Goal: Task Accomplishment & Management: Manage account settings

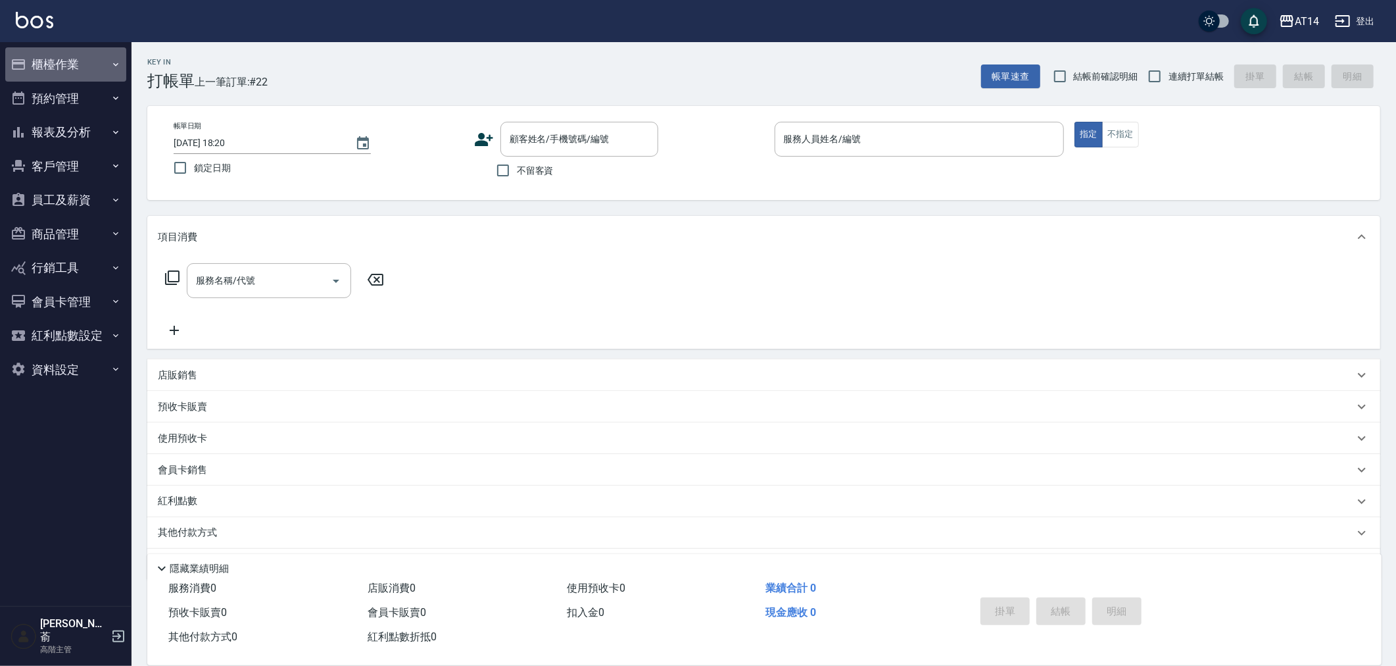
click at [47, 63] on button "櫃檯作業" at bounding box center [65, 64] width 121 height 34
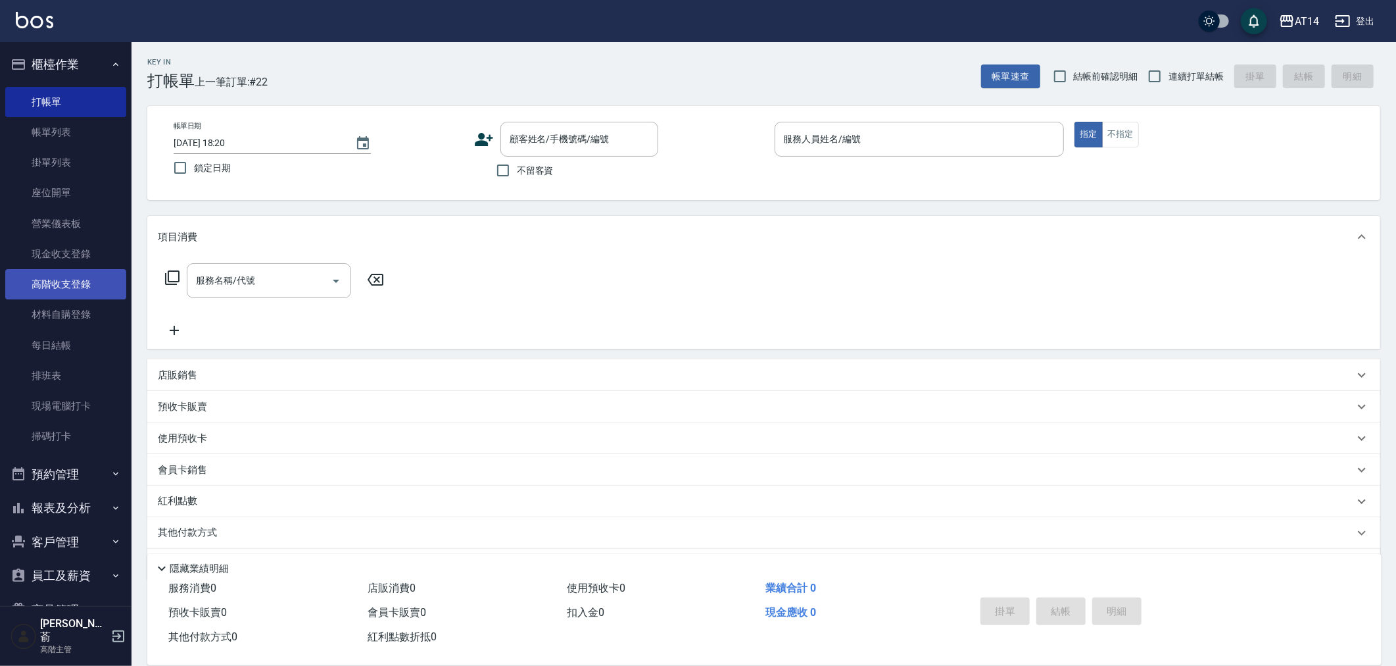
click at [75, 283] on link "高階收支登錄" at bounding box center [65, 284] width 121 height 30
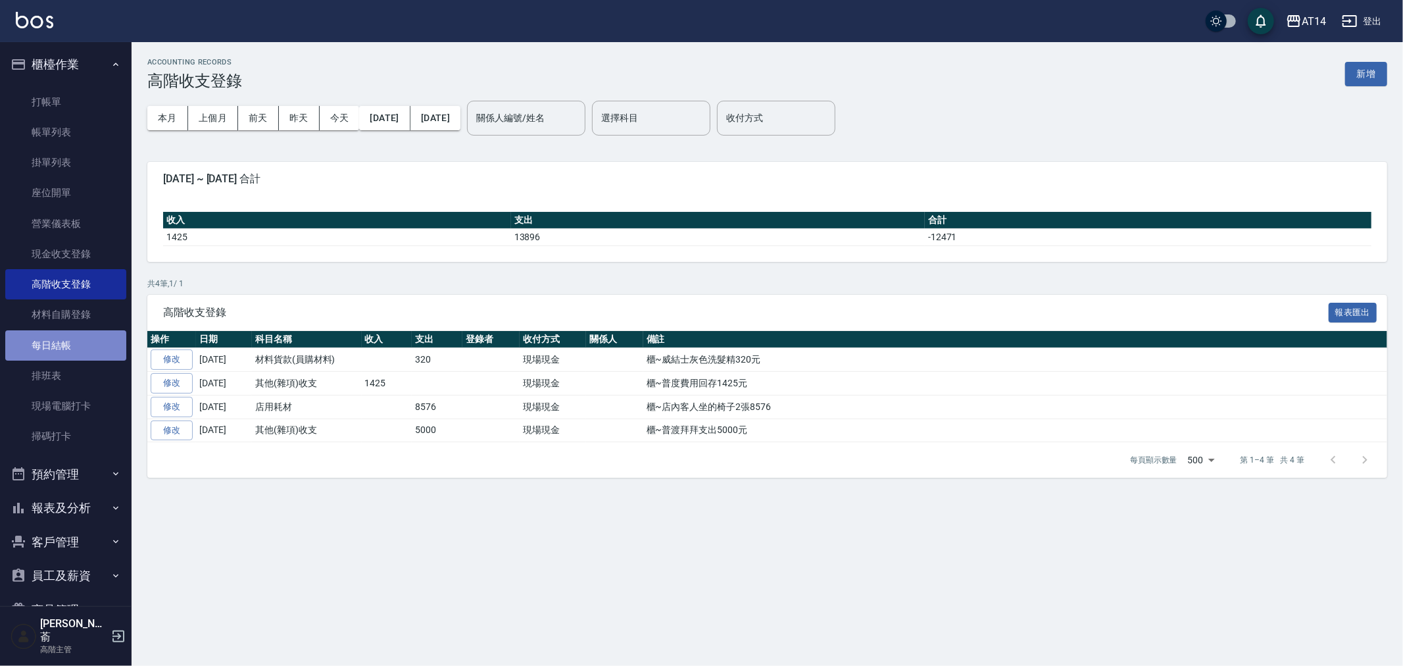
click at [66, 343] on link "每日結帳" at bounding box center [65, 345] width 121 height 30
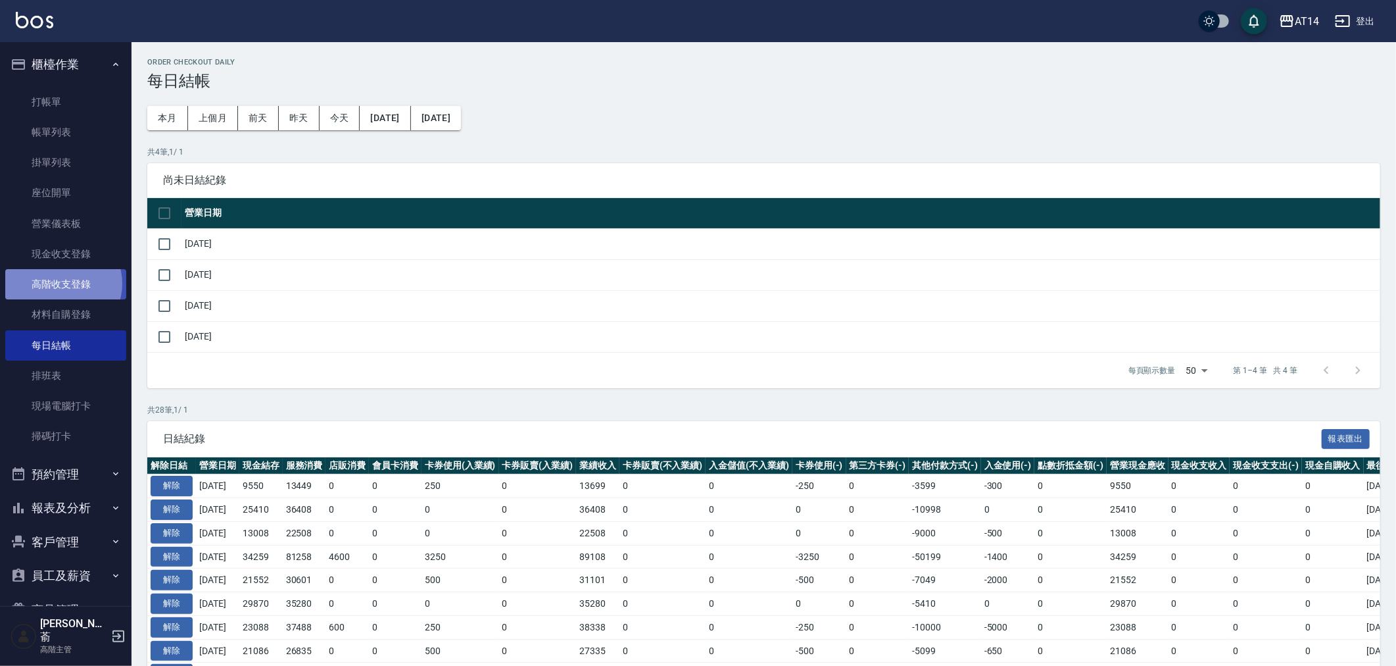
drag, startPoint x: 61, startPoint y: 283, endPoint x: 75, endPoint y: 286, distance: 14.1
click at [62, 283] on link "高階收支登錄" at bounding box center [65, 284] width 121 height 30
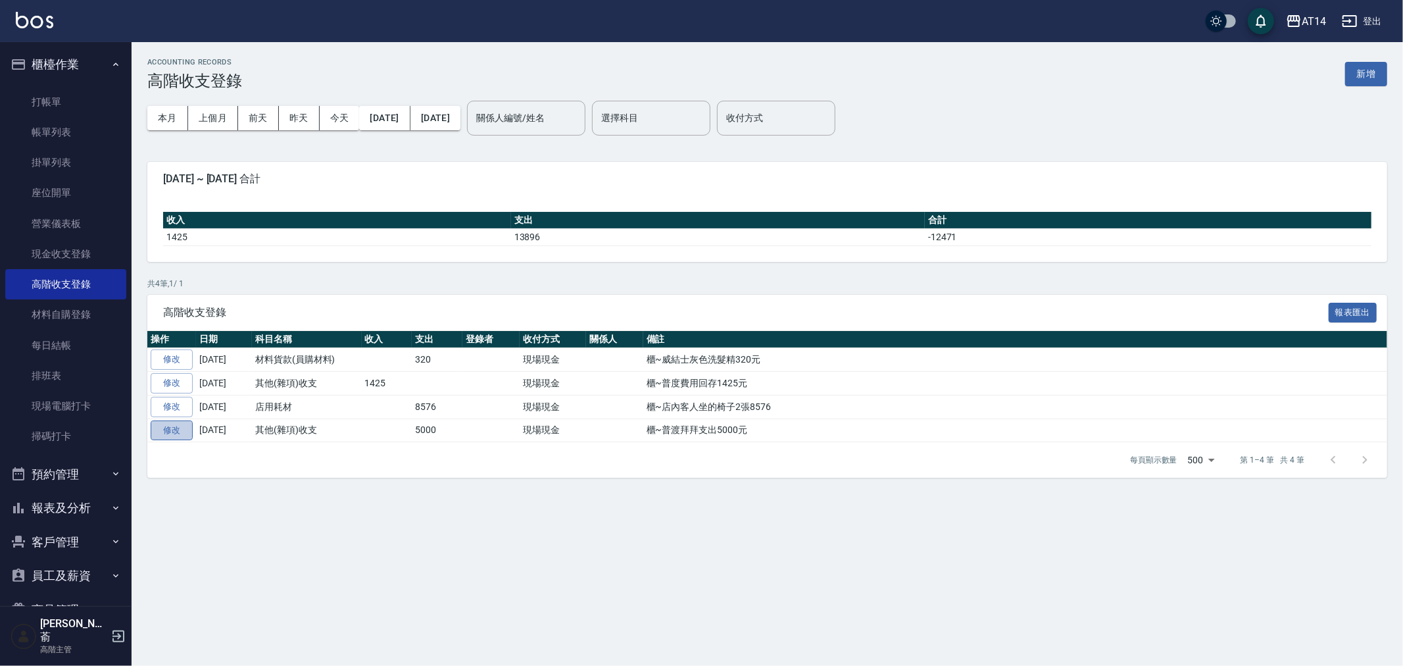
click at [174, 432] on link "修改" at bounding box center [172, 430] width 42 height 20
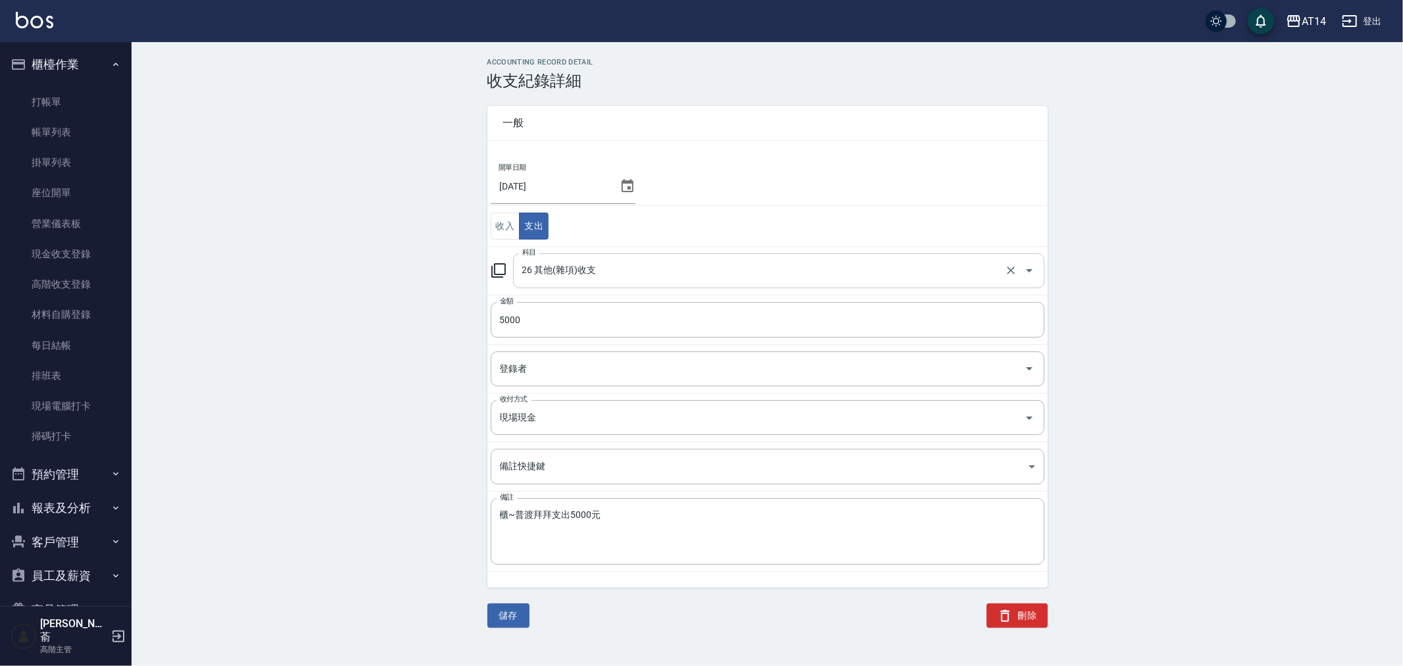
click at [622, 274] on input "26 其他(雜項)收支" at bounding box center [760, 270] width 483 height 23
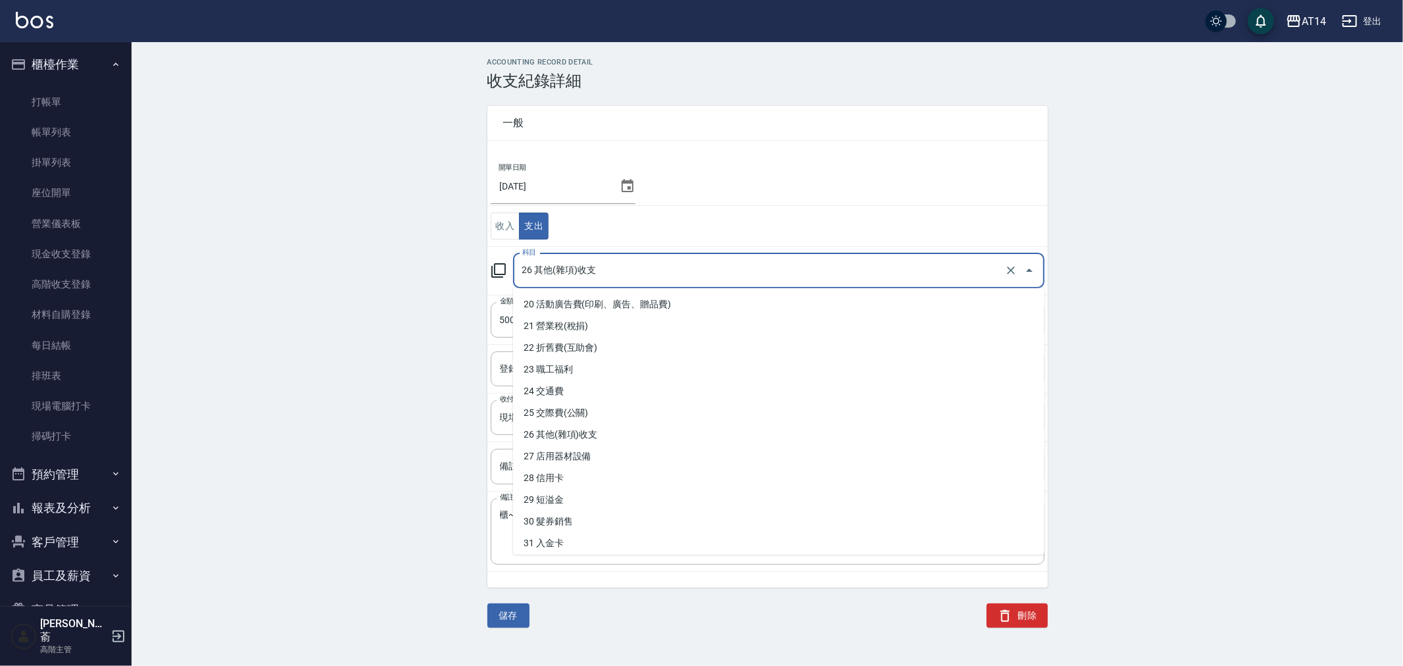
scroll to position [438, 0]
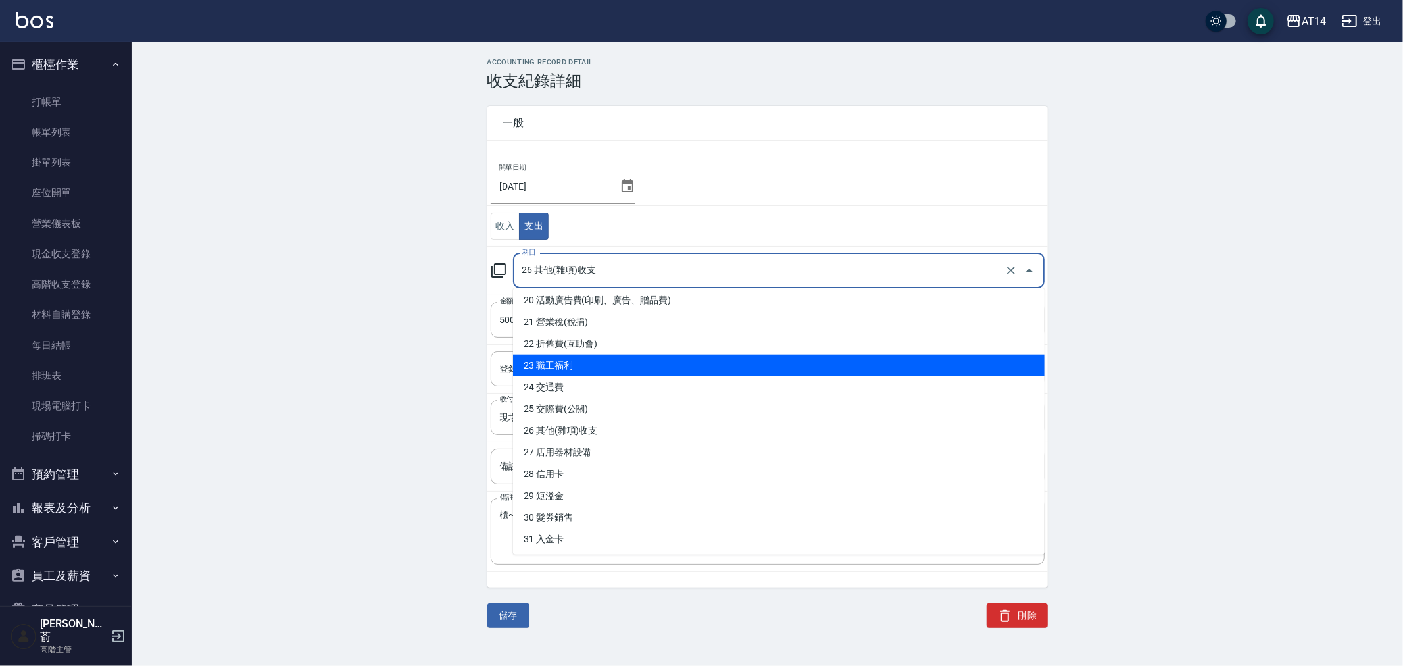
click at [618, 360] on li "23 職工福利" at bounding box center [778, 365] width 531 height 22
type input "23 職工福利"
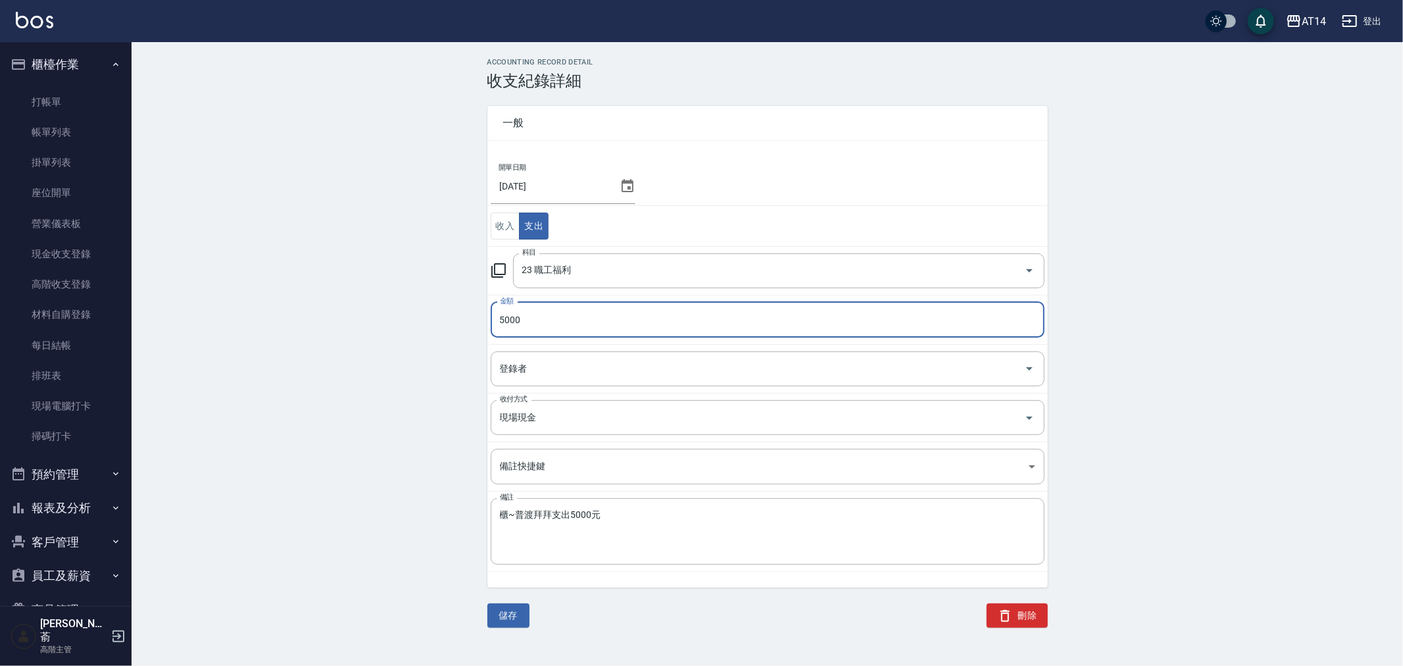
click at [605, 327] on input "5000" at bounding box center [768, 320] width 554 height 36
click at [621, 458] on body "AT14 登出 櫃檯作業 打帳單 帳單列表 掛單列表 座位開單 營業儀表板 現金收支登錄 高階收支登錄 材料自購登錄 每日結帳 排班表 現場電腦打卡 掃碼打卡…" at bounding box center [701, 333] width 1403 height 666
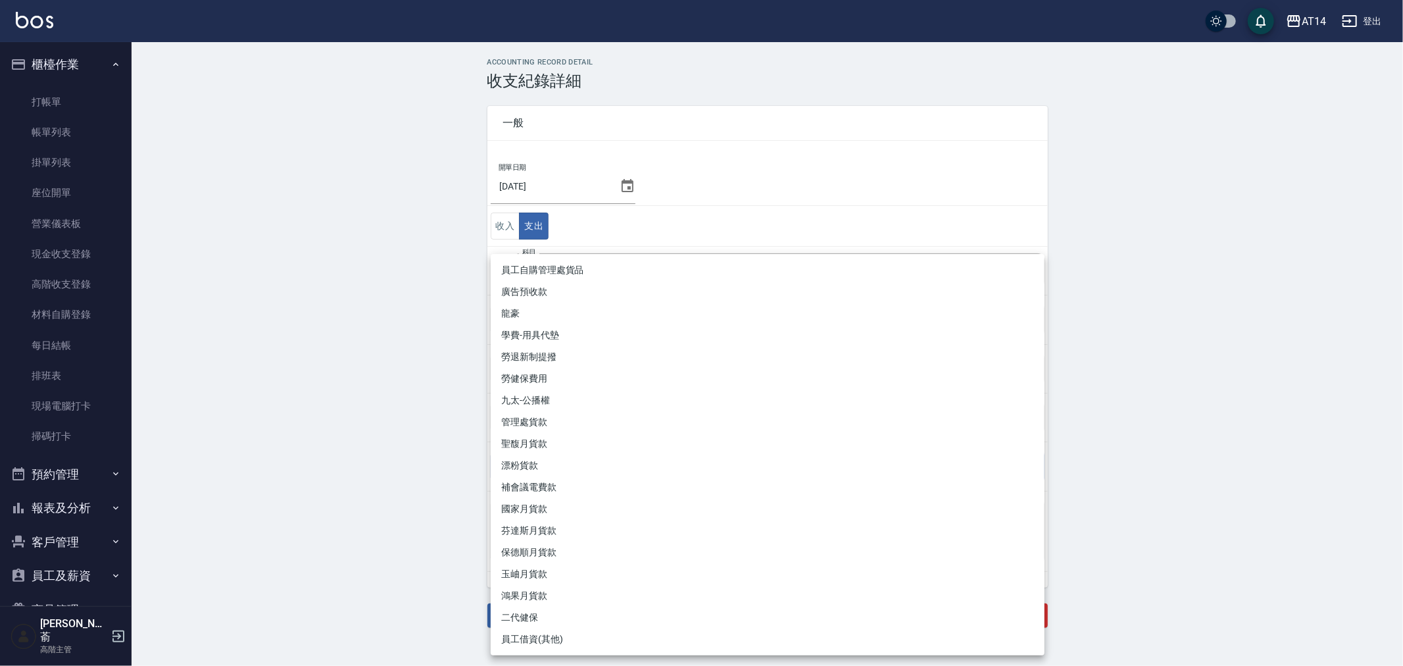
drag, startPoint x: 276, startPoint y: 360, endPoint x: 400, endPoint y: 418, distance: 136.5
click at [280, 360] on div at bounding box center [701, 333] width 1403 height 666
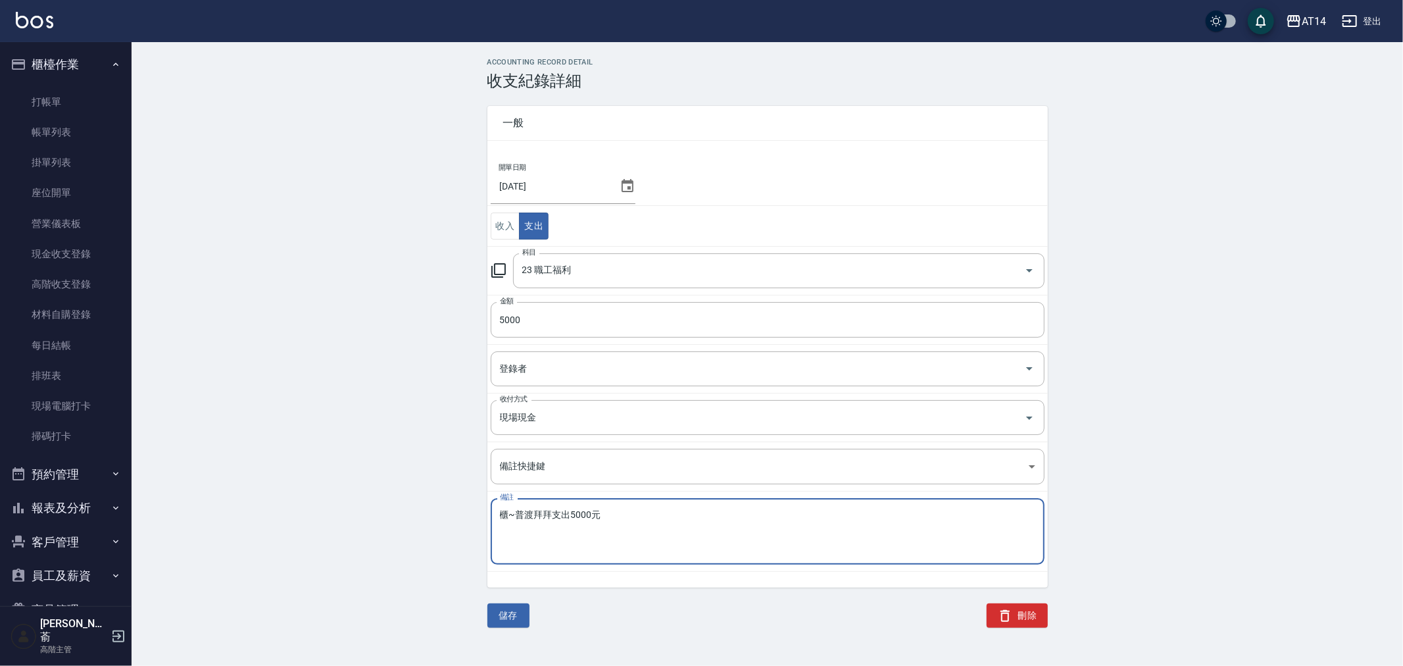
click at [514, 514] on textarea "櫃~普渡拜拜支出5000元" at bounding box center [767, 531] width 535 height 45
click at [551, 513] on textarea "櫃~中元普渡拜拜支出5000元" at bounding box center [767, 531] width 535 height 45
type textarea "櫃~中元普渡 拜拜支出5000元"
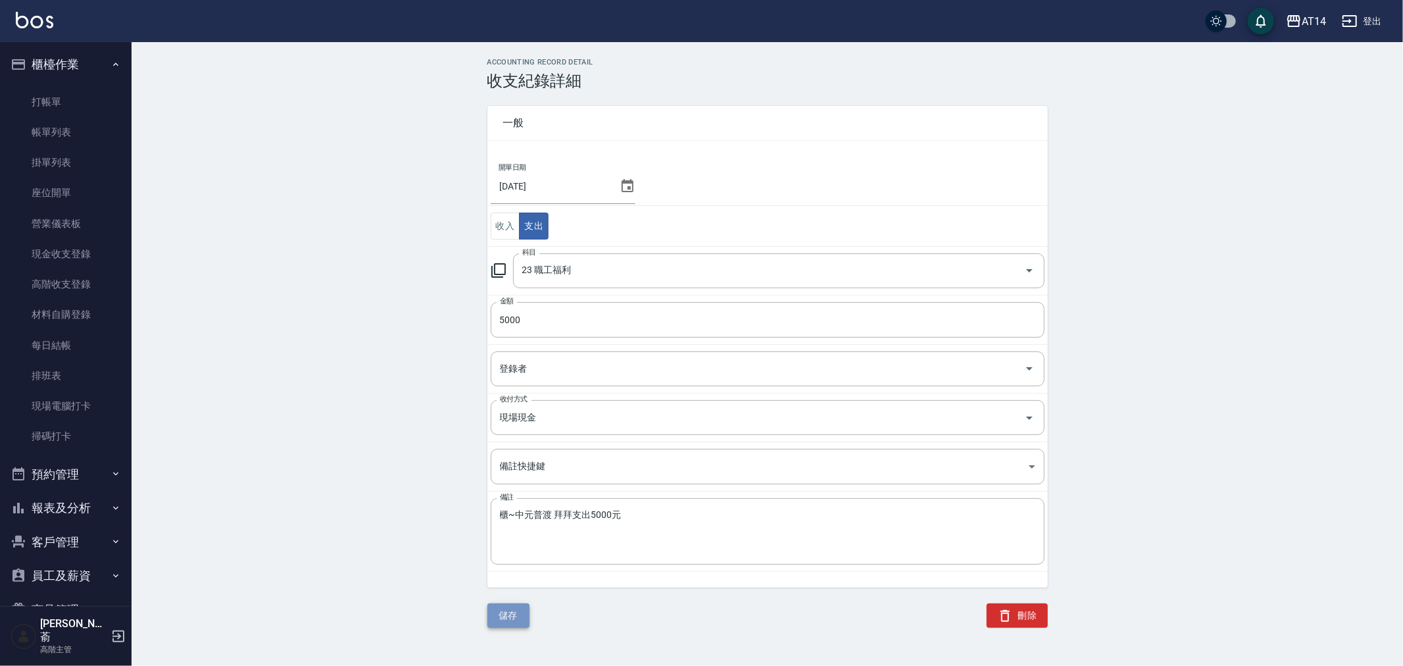
click at [504, 610] on button "儲存" at bounding box center [508, 615] width 42 height 24
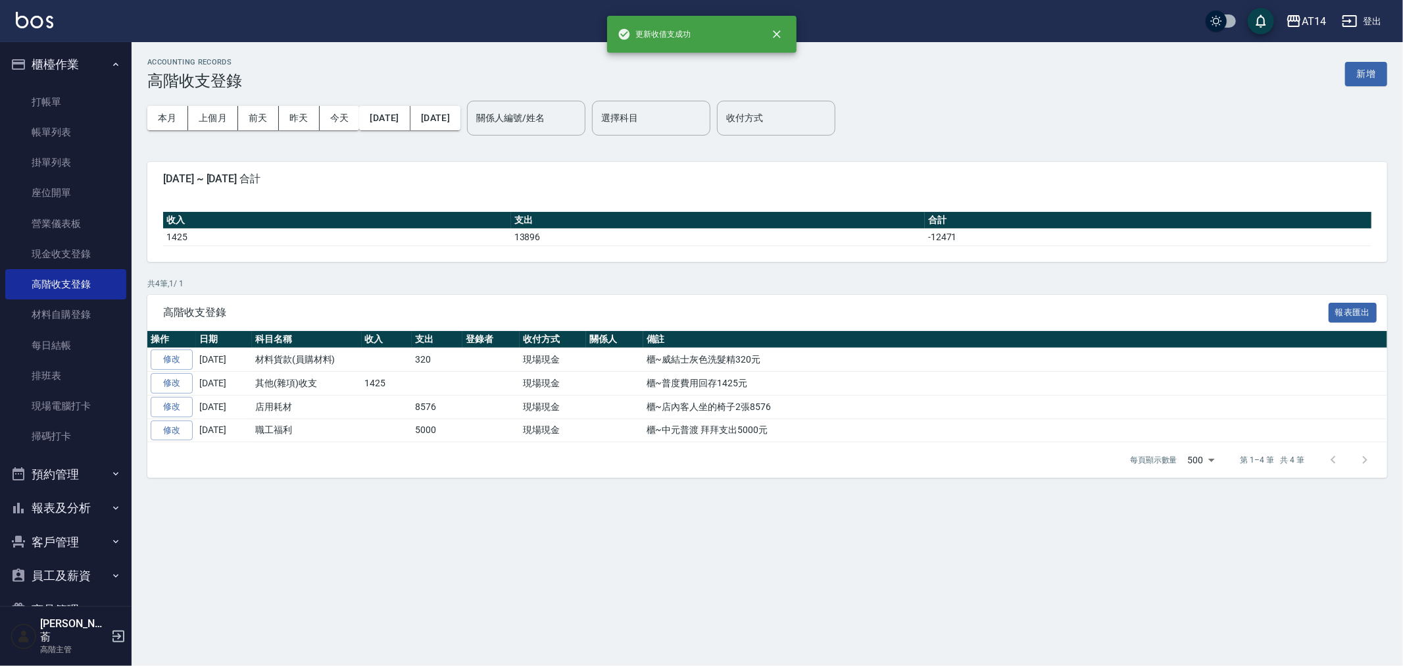
click at [173, 401] on link "修改" at bounding box center [172, 407] width 42 height 20
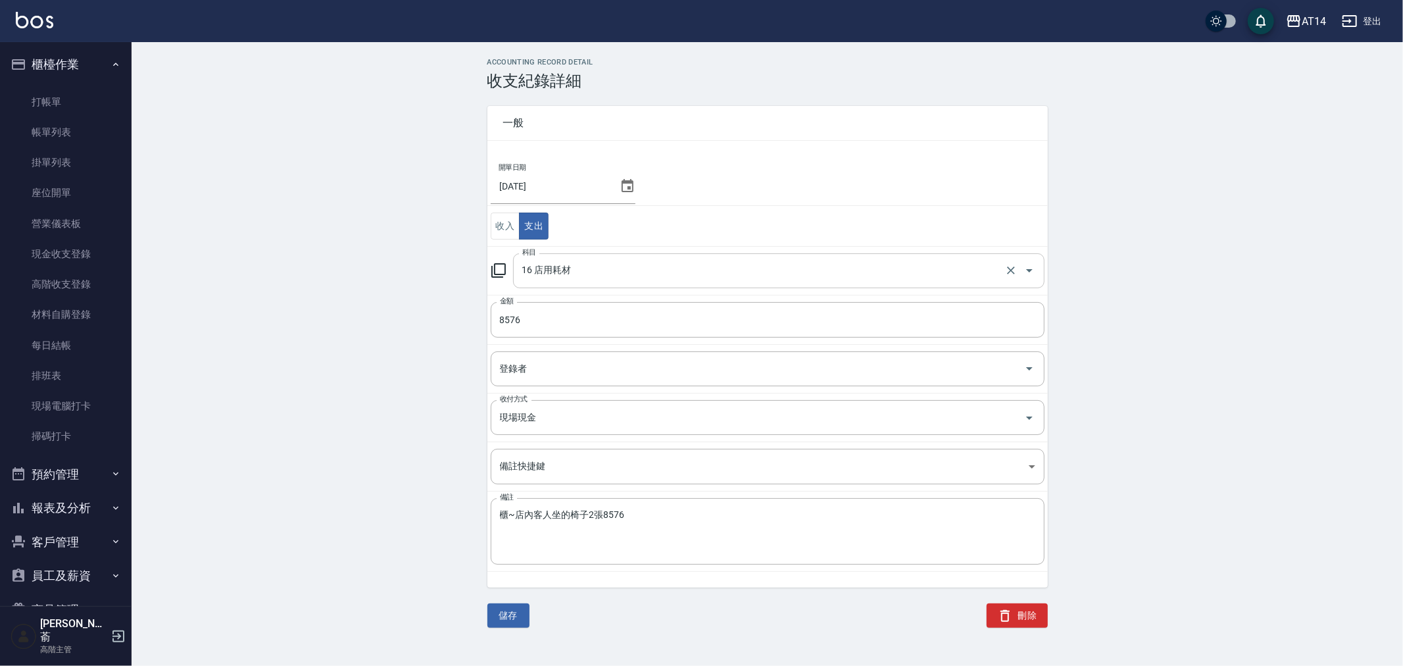
click at [583, 272] on input "16 店用耗材" at bounding box center [760, 270] width 483 height 23
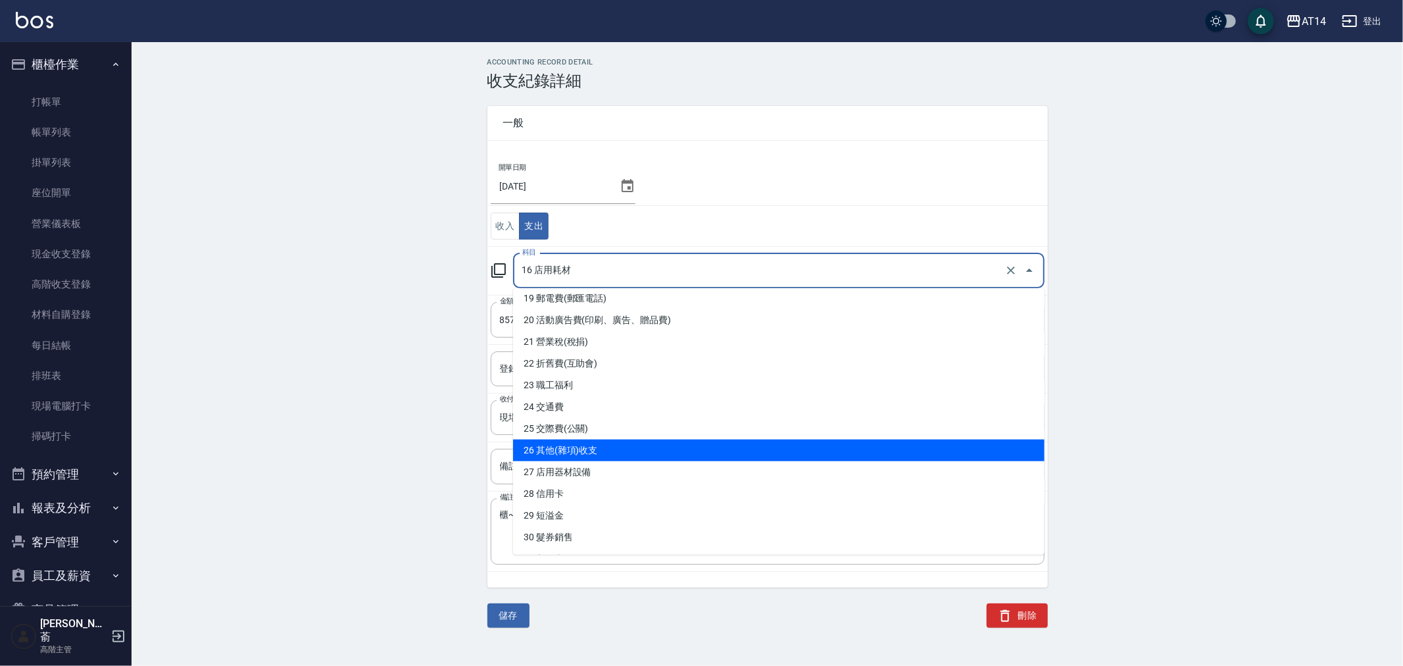
scroll to position [438, 0]
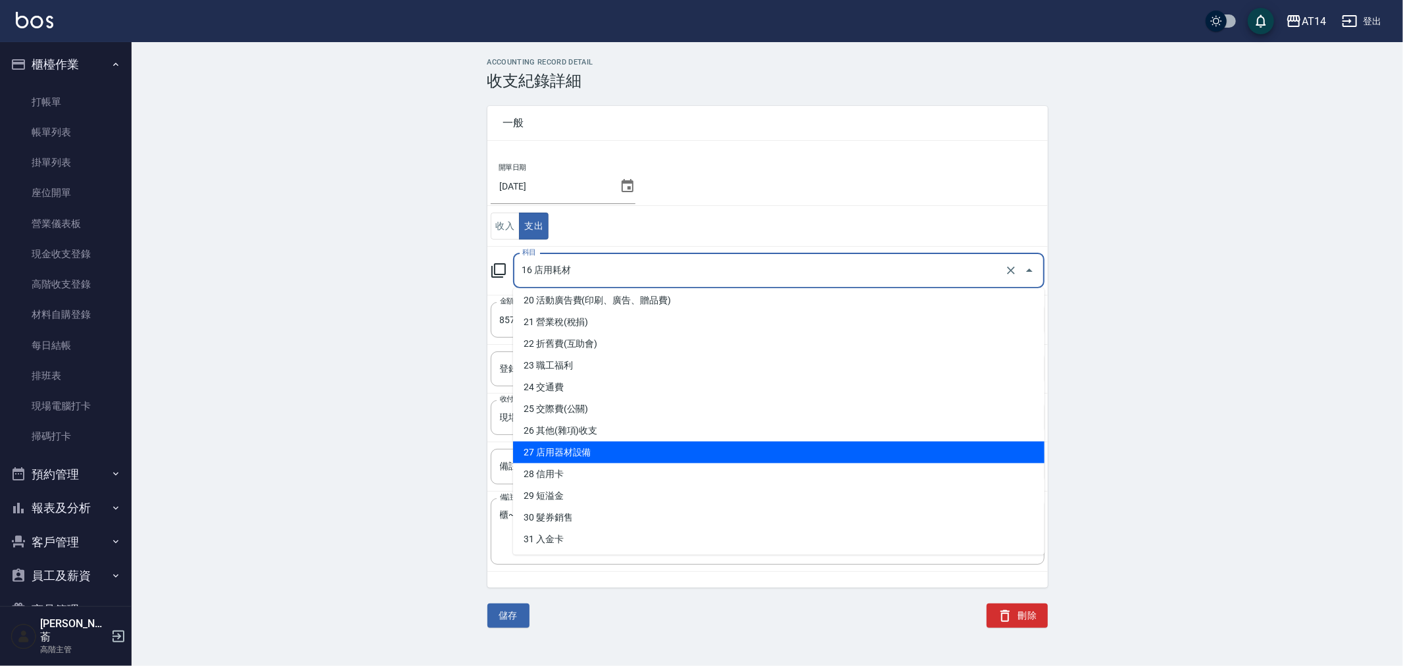
click at [641, 447] on li "27 店用器材設備" at bounding box center [778, 452] width 531 height 22
type input "27 店用器材設備"
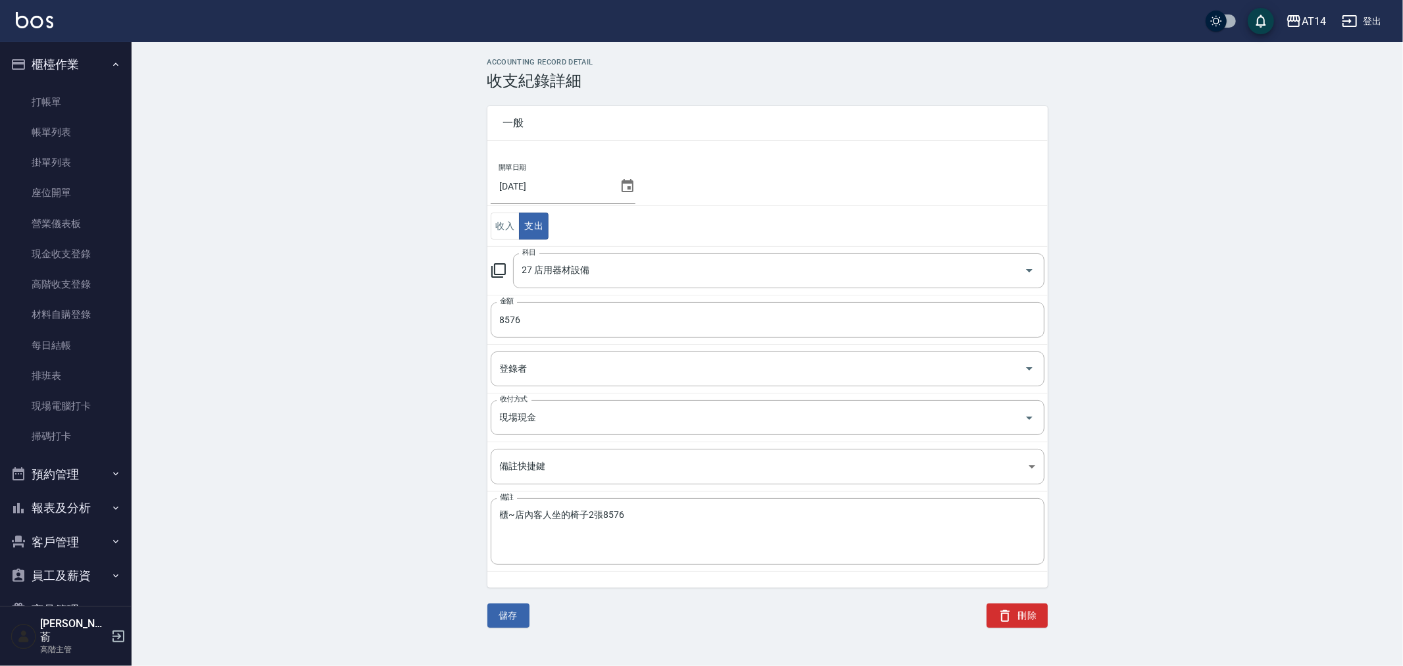
click at [378, 448] on div "ACCOUNTING RECORD DETAIL 收支紀錄詳細 一般 開單日期 [DATE] 收入 支出 科目 27 店用器材設備 科目 金額 8576 金額…" at bounding box center [767, 350] width 1271 height 585
click at [518, 614] on button "儲存" at bounding box center [508, 615] width 42 height 24
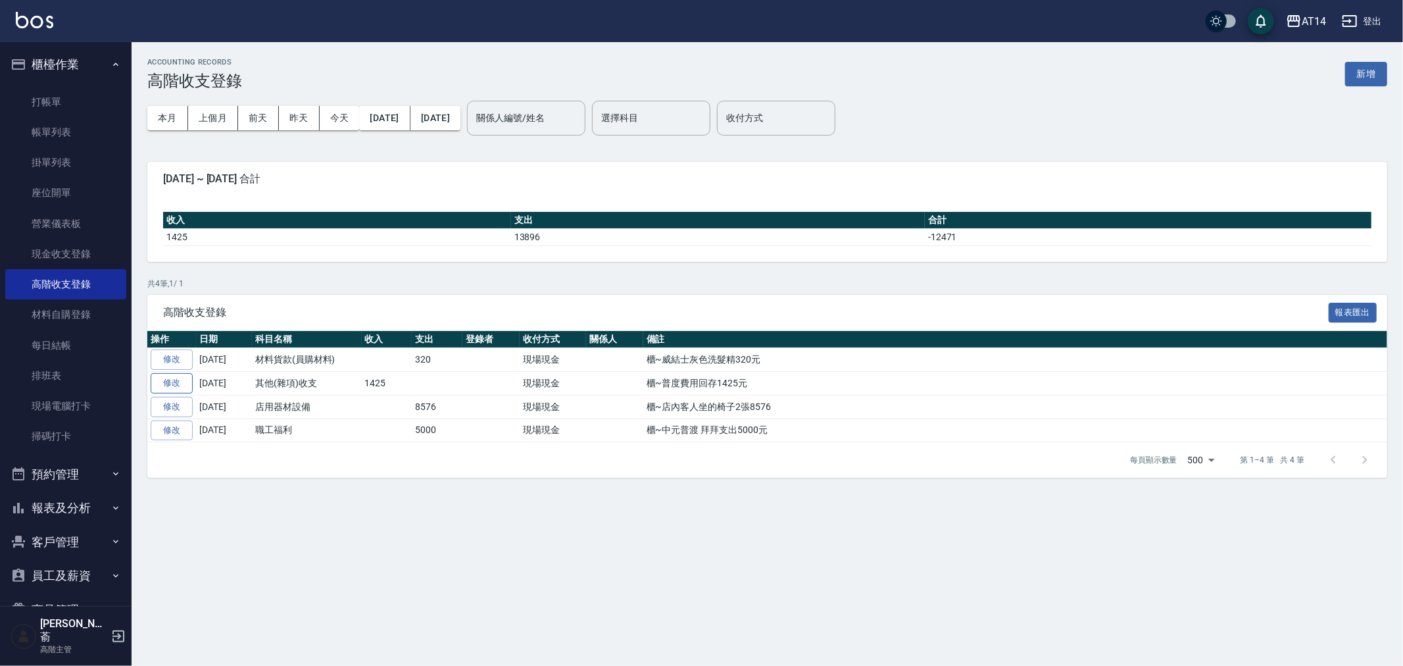
click at [176, 383] on link "修改" at bounding box center [172, 383] width 42 height 20
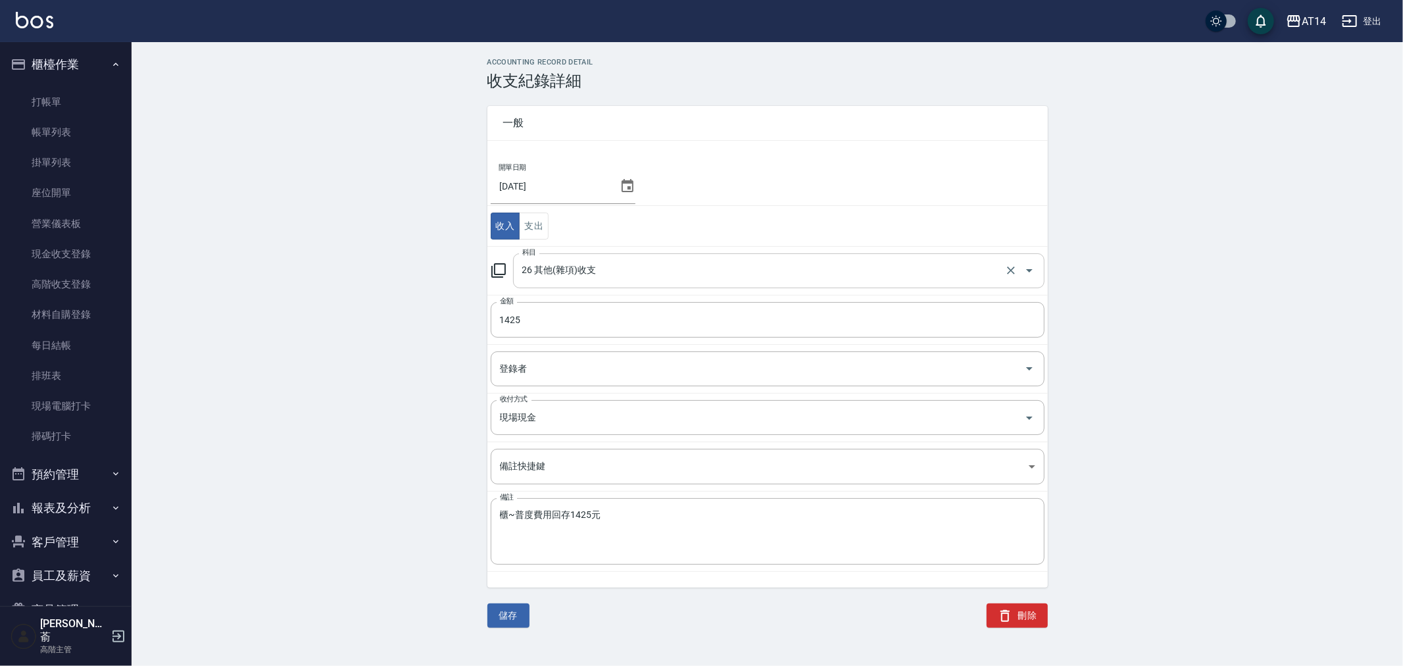
click at [602, 272] on input "26 其他(雜項)收支" at bounding box center [760, 270] width 483 height 23
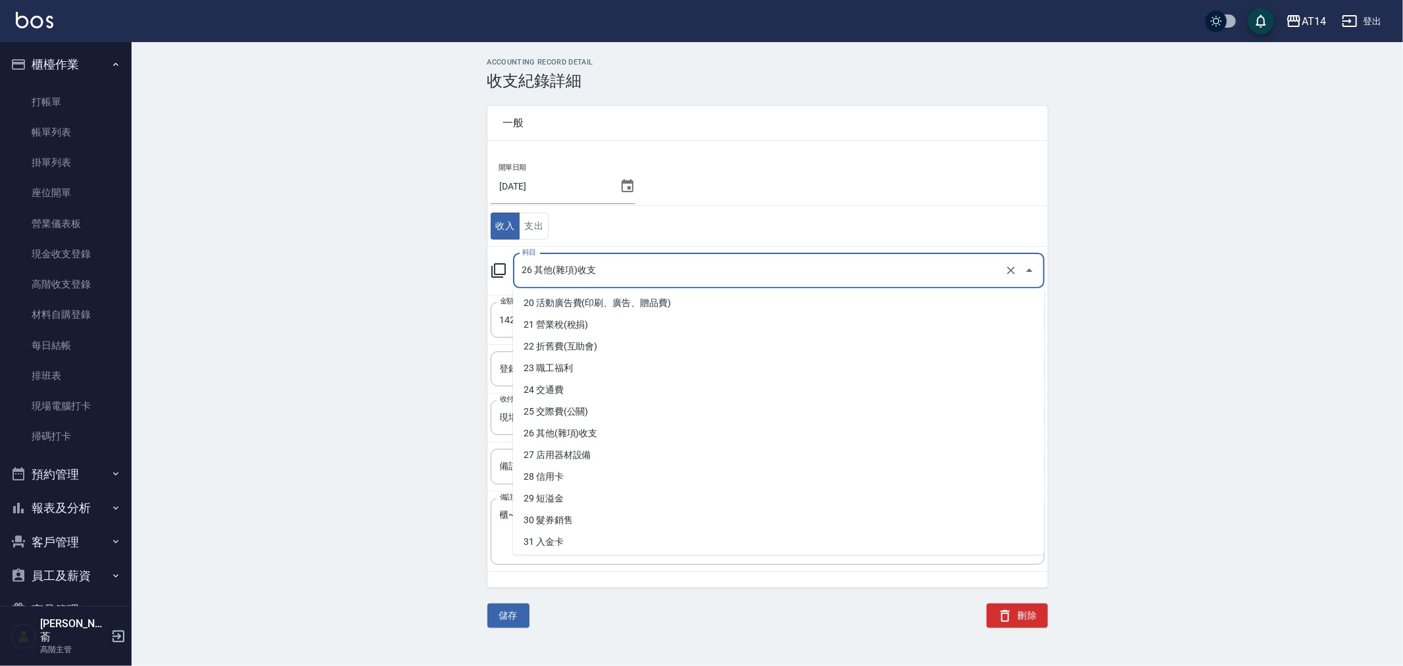
scroll to position [438, 0]
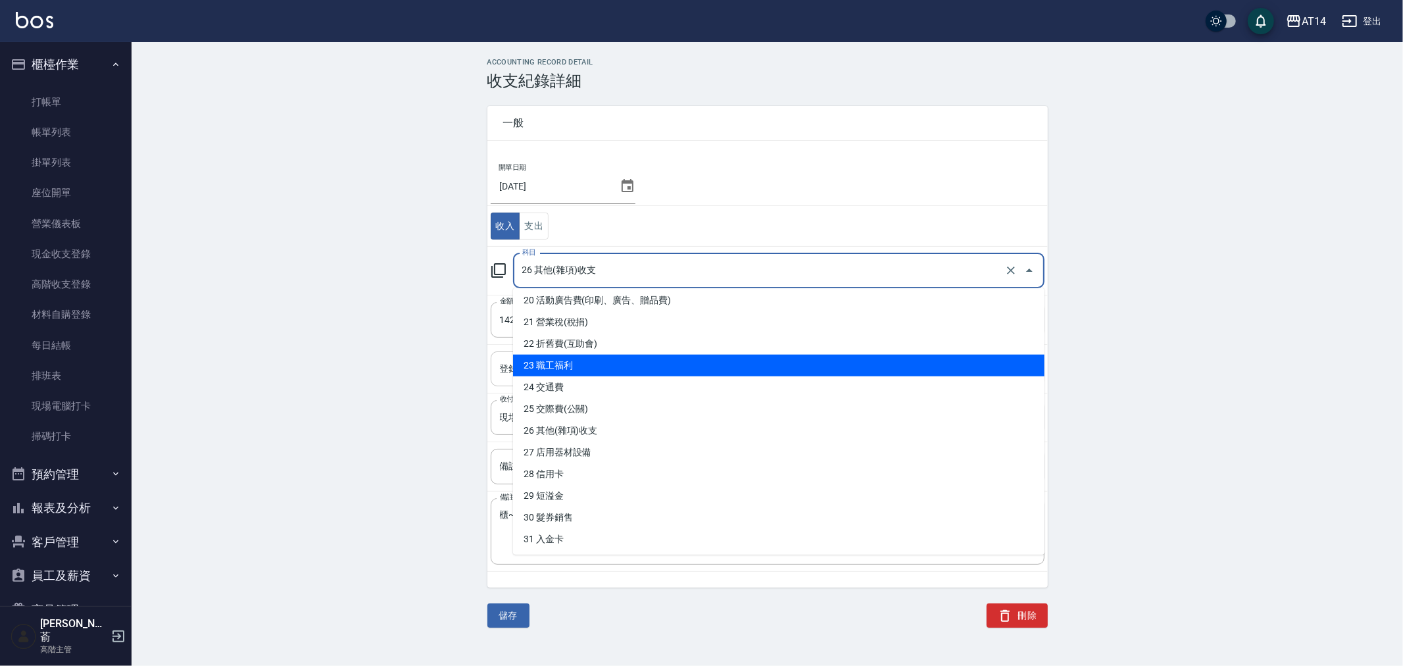
click at [623, 363] on li "23 職工福利" at bounding box center [778, 365] width 531 height 22
type input "23 職工福利"
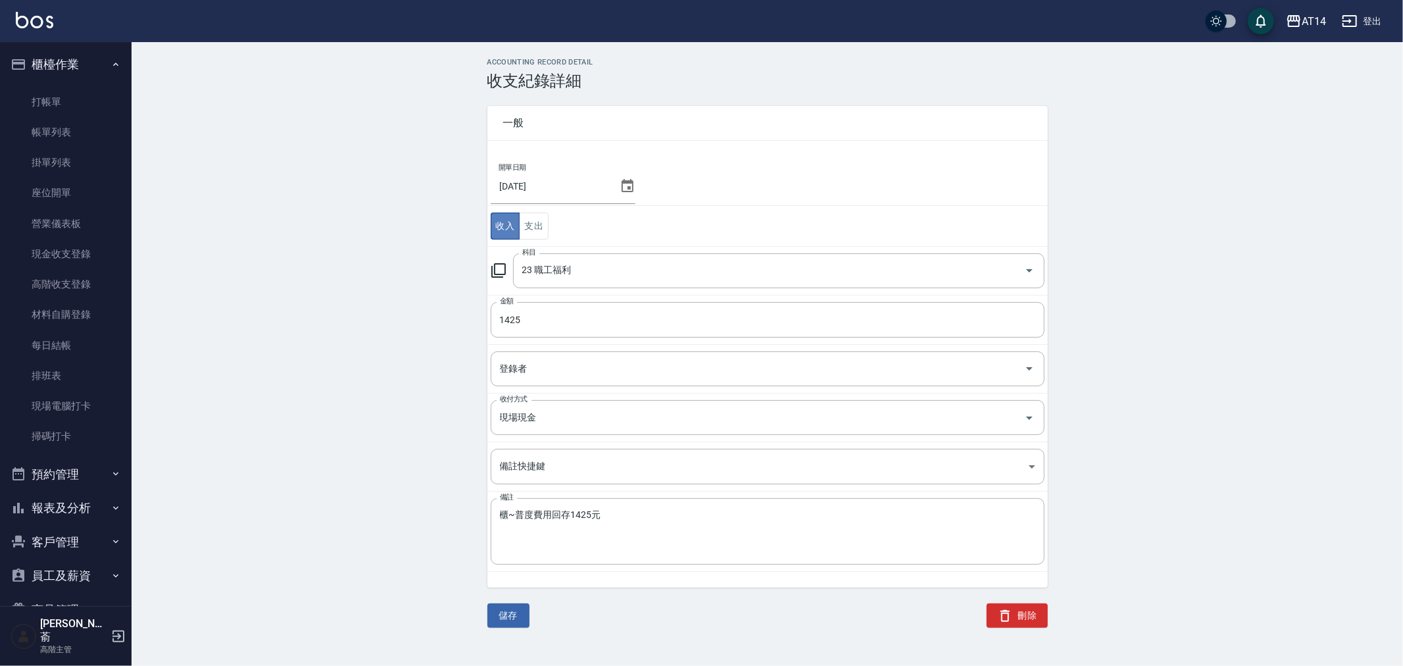
click at [504, 225] on button "收入" at bounding box center [506, 225] width 30 height 27
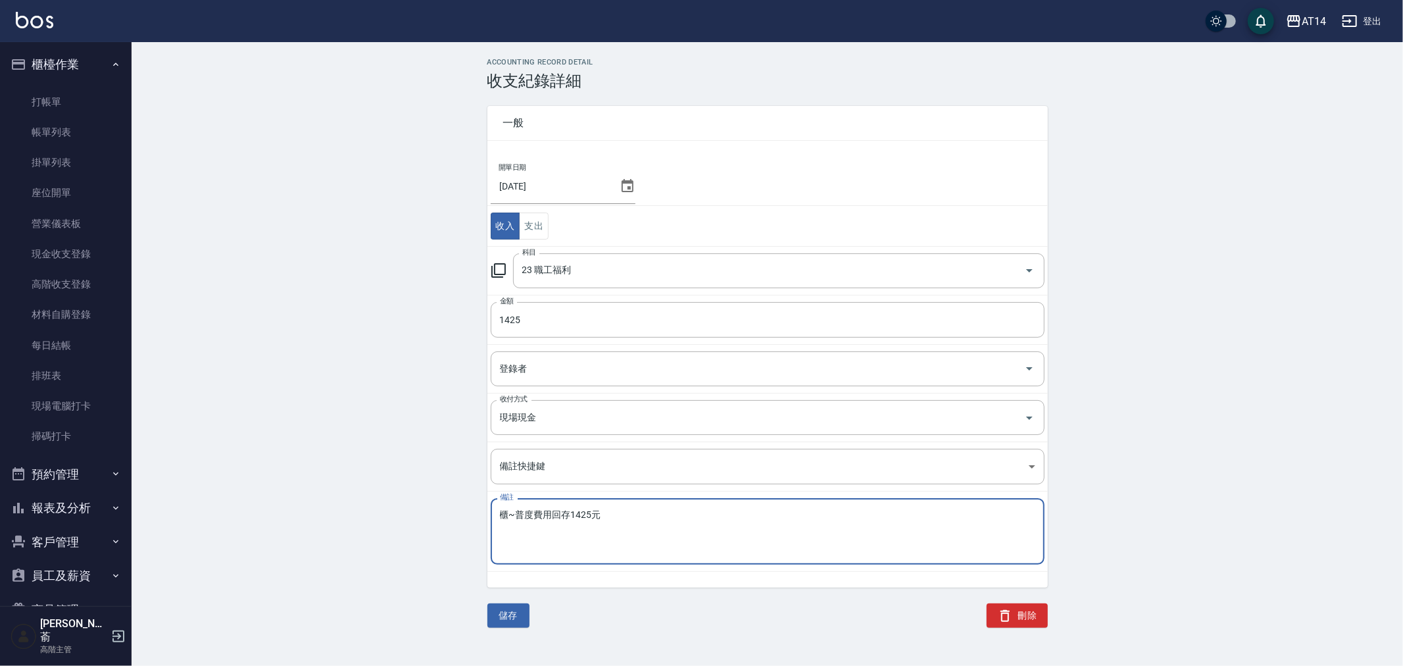
click at [515, 517] on textarea "櫃~普度費用回存1425元" at bounding box center [767, 531] width 535 height 45
type textarea "櫃~中原普度費用回存1425元"
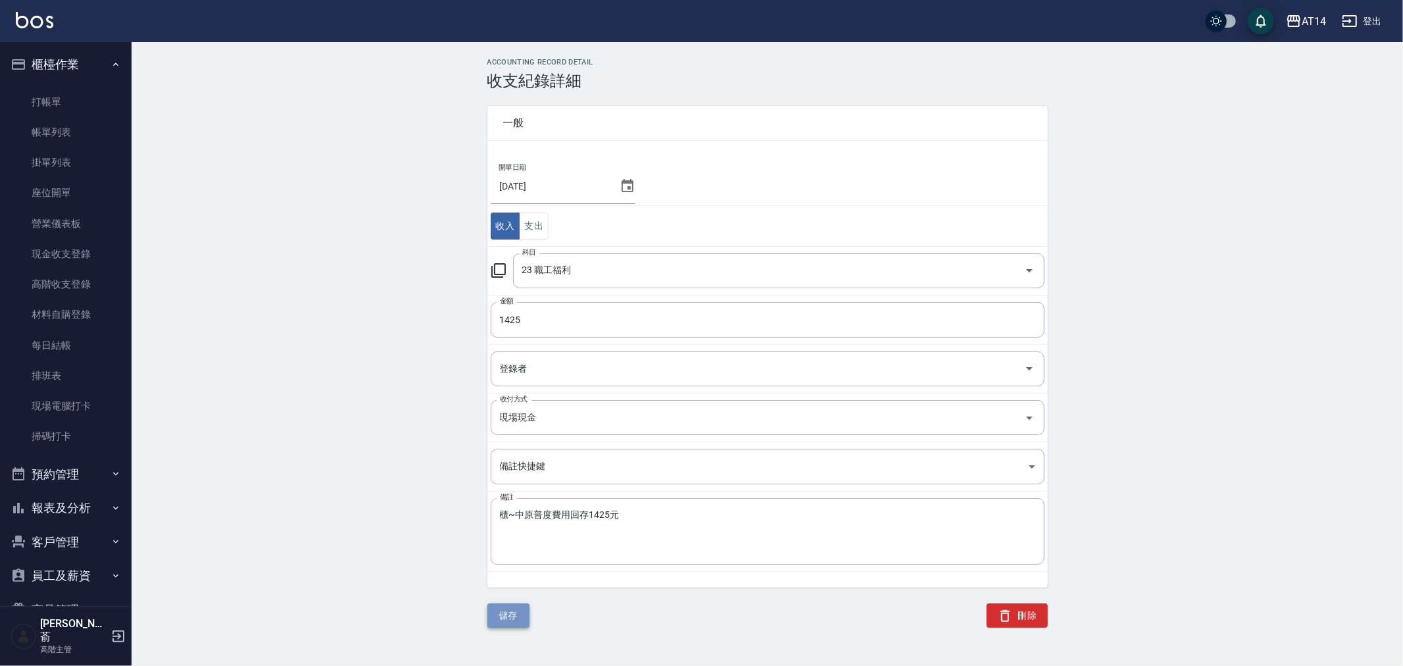
click at [507, 619] on button "儲存" at bounding box center [508, 615] width 42 height 24
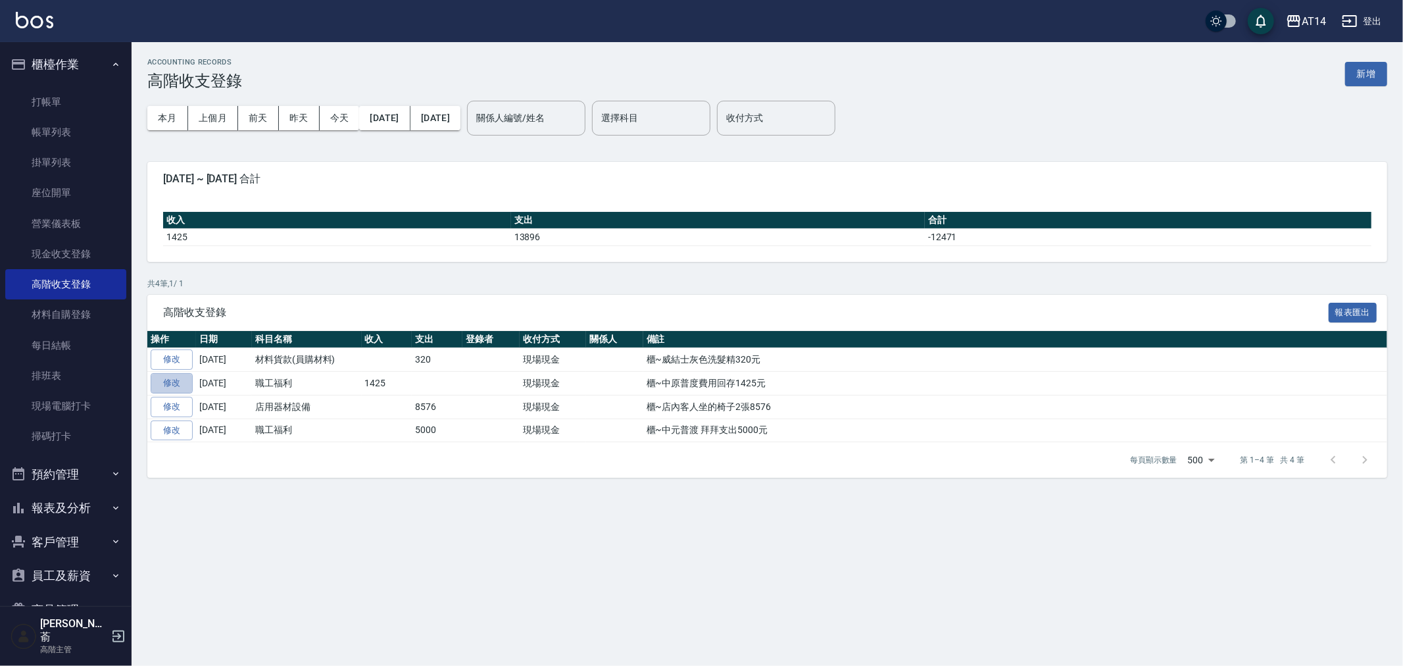
click at [180, 385] on link "修改" at bounding box center [172, 383] width 42 height 20
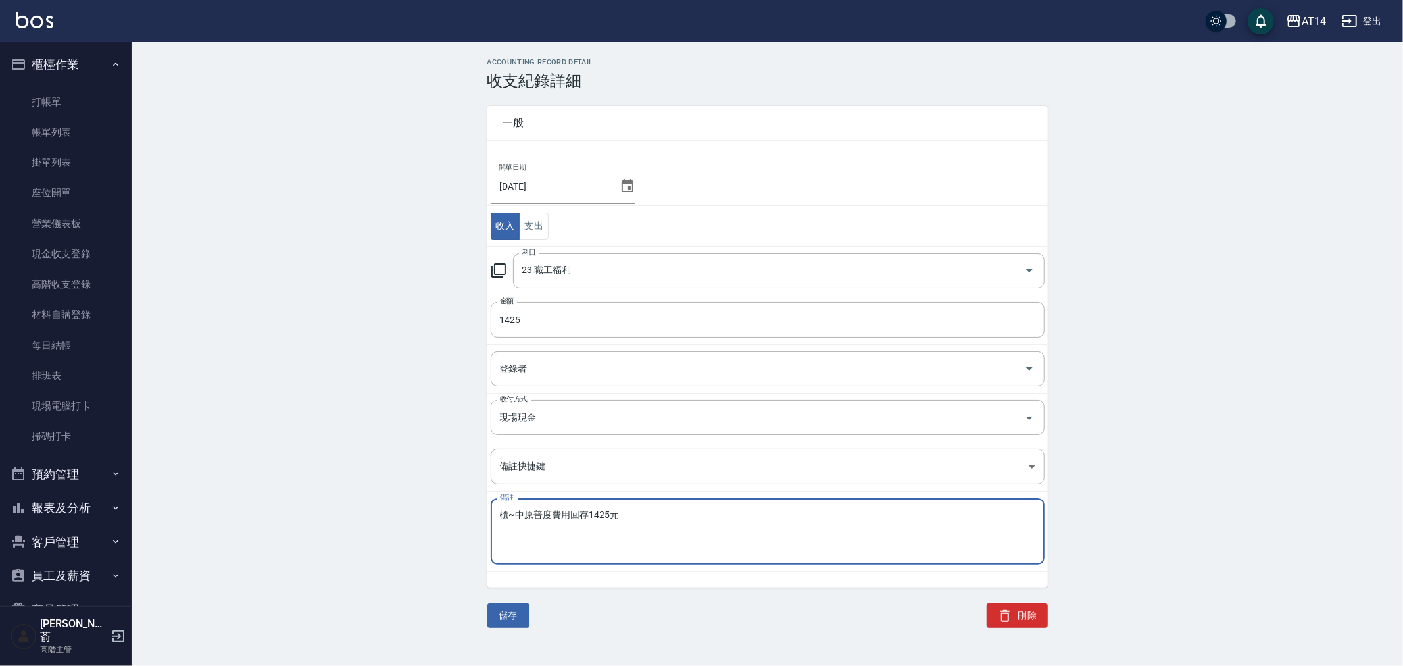
click at [528, 513] on textarea "櫃~中原普度費用回存1425元" at bounding box center [767, 531] width 535 height 45
type textarea "櫃~中元普度費用回存1425元"
click at [514, 617] on button "儲存" at bounding box center [508, 615] width 42 height 24
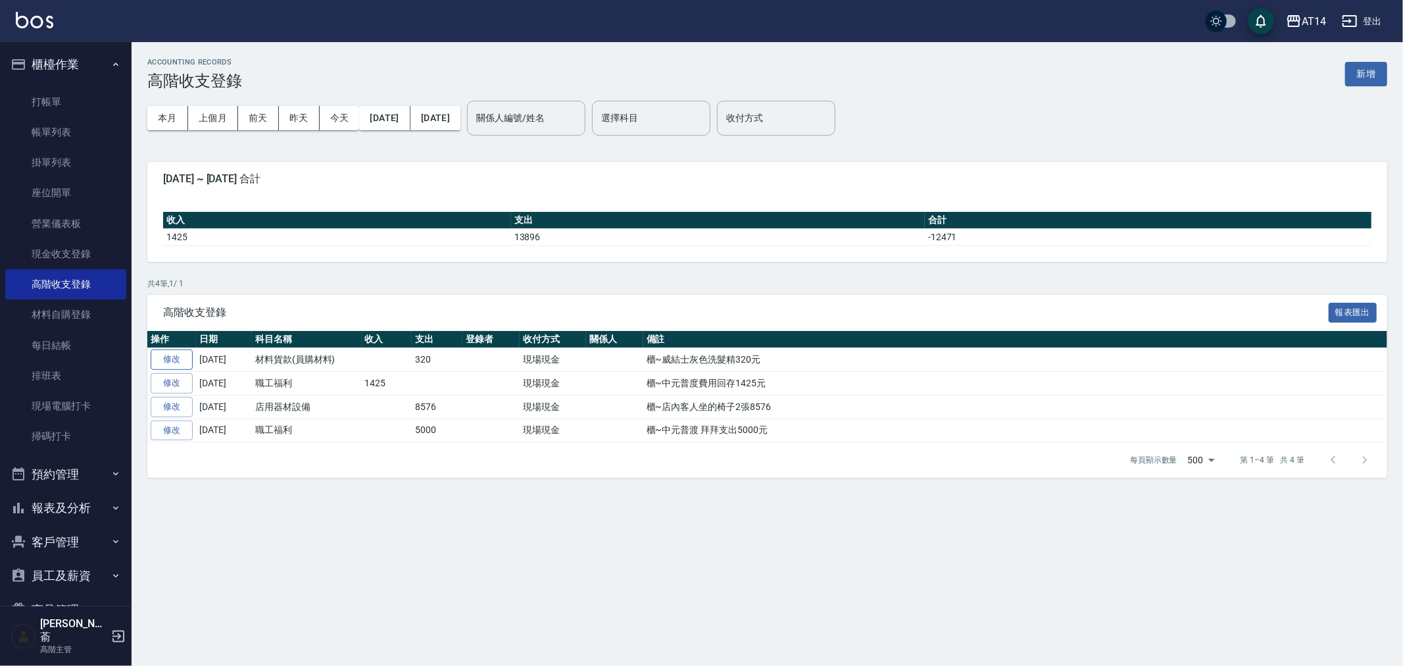
click at [184, 358] on link "修改" at bounding box center [172, 359] width 42 height 20
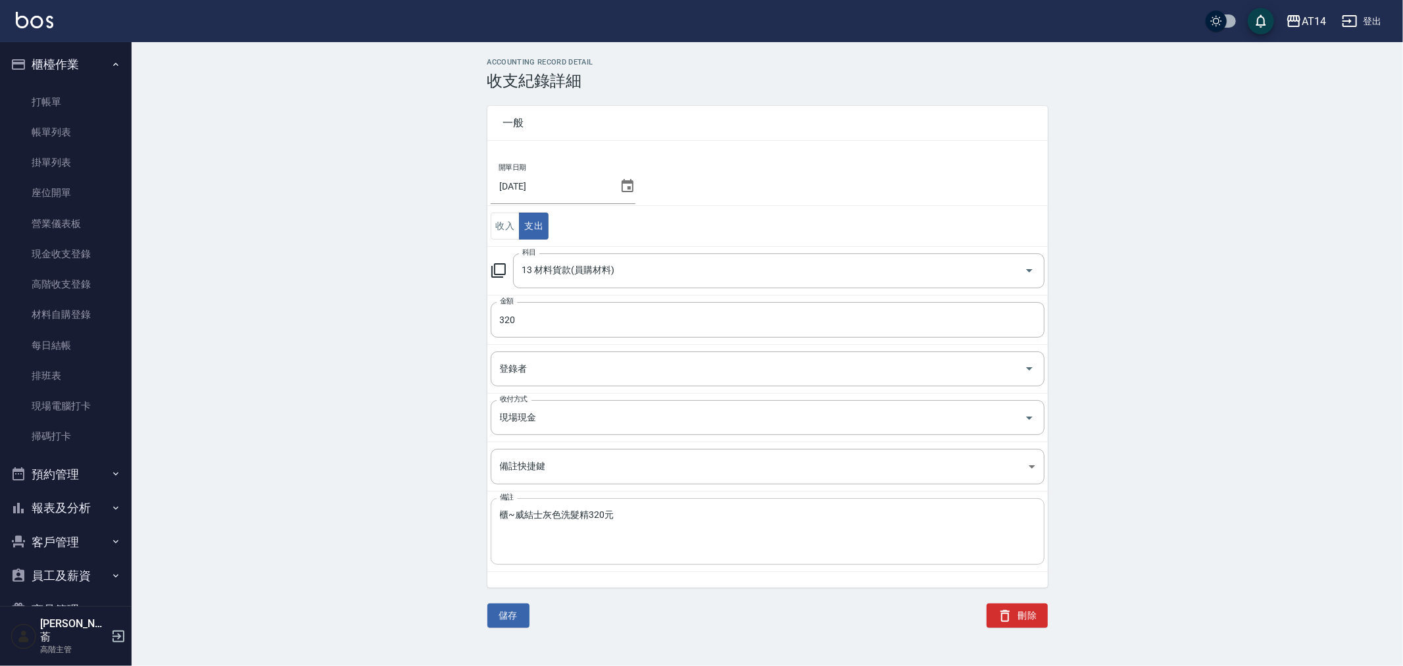
click at [531, 515] on textarea "櫃~威結士灰色洗髮精320元" at bounding box center [767, 531] width 535 height 45
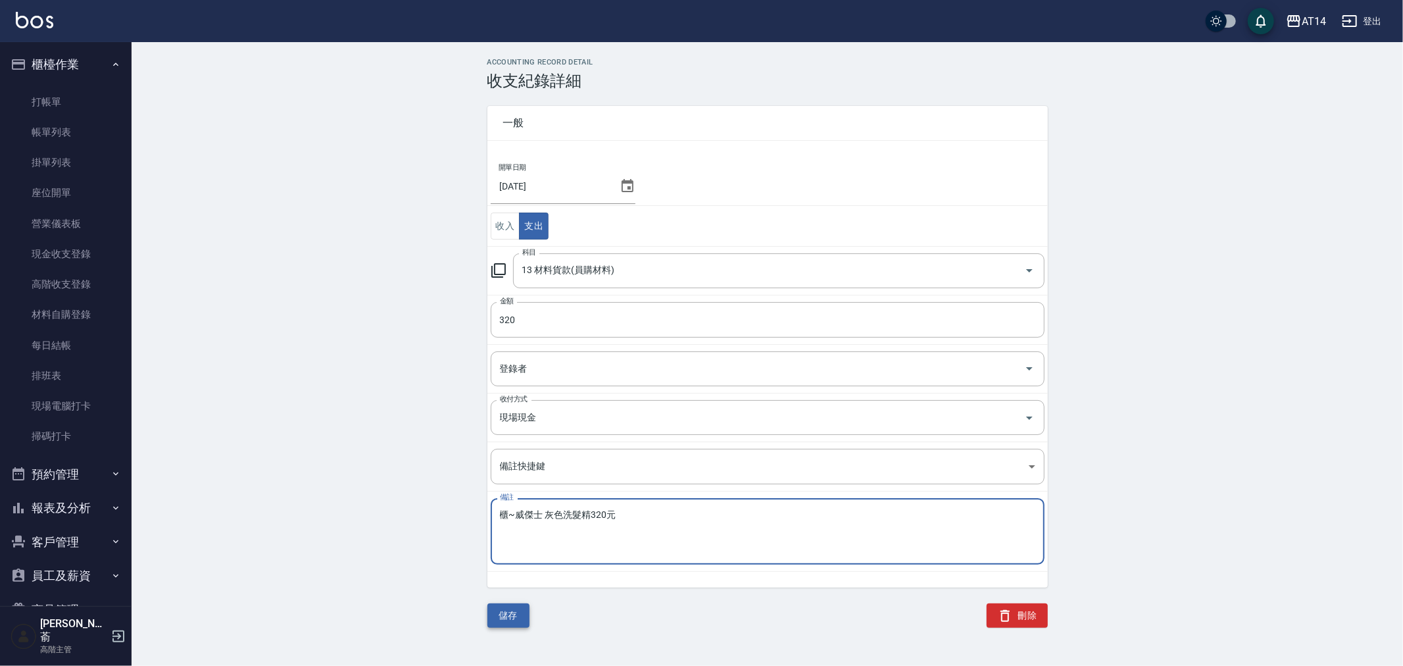
type textarea "櫃~威傑士 灰色洗髮精320元"
click at [504, 609] on button "儲存" at bounding box center [508, 615] width 42 height 24
